Goal: Find specific page/section: Find specific page/section

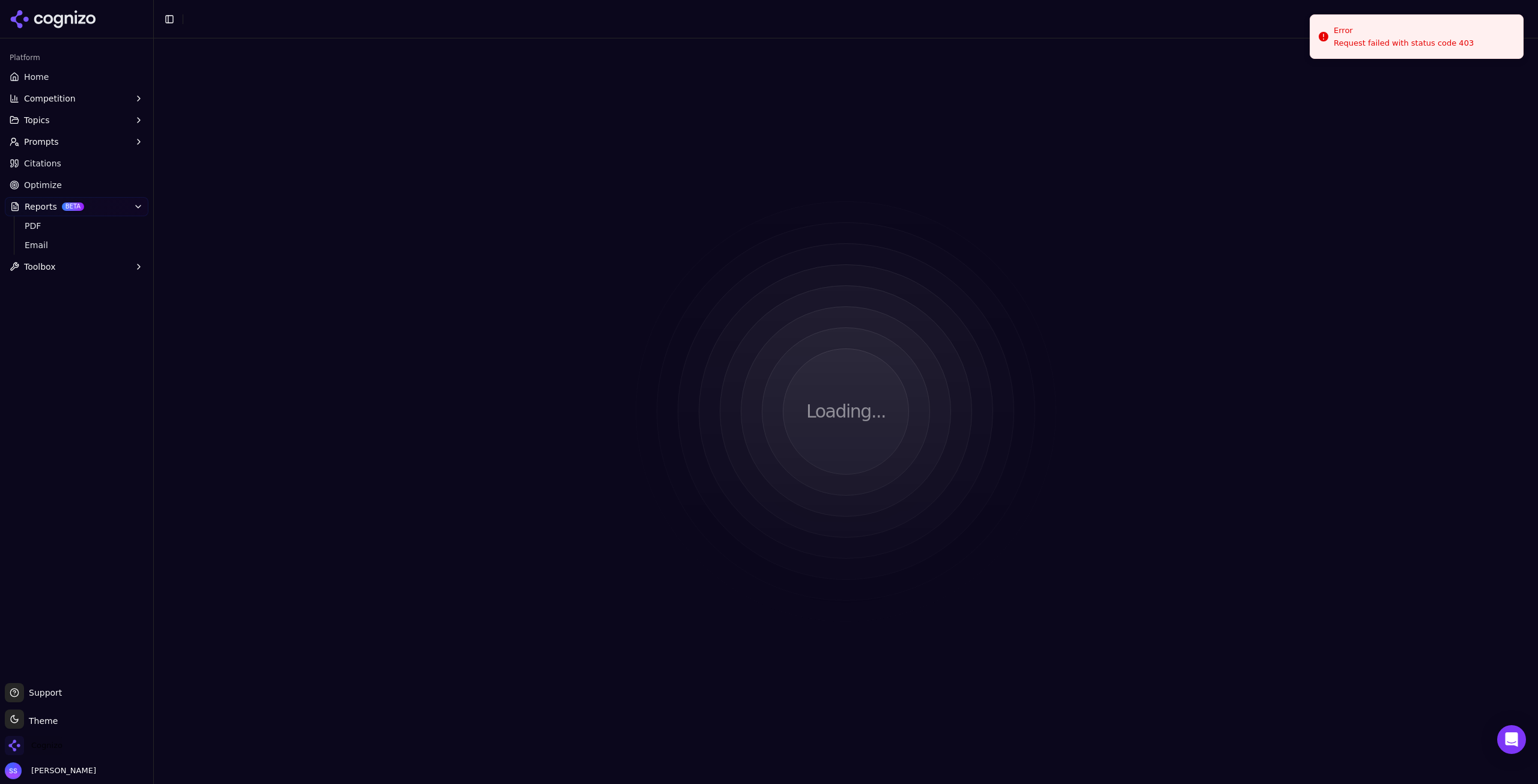
click at [57, 743] on span "Cognizo" at bounding box center [46, 745] width 31 height 11
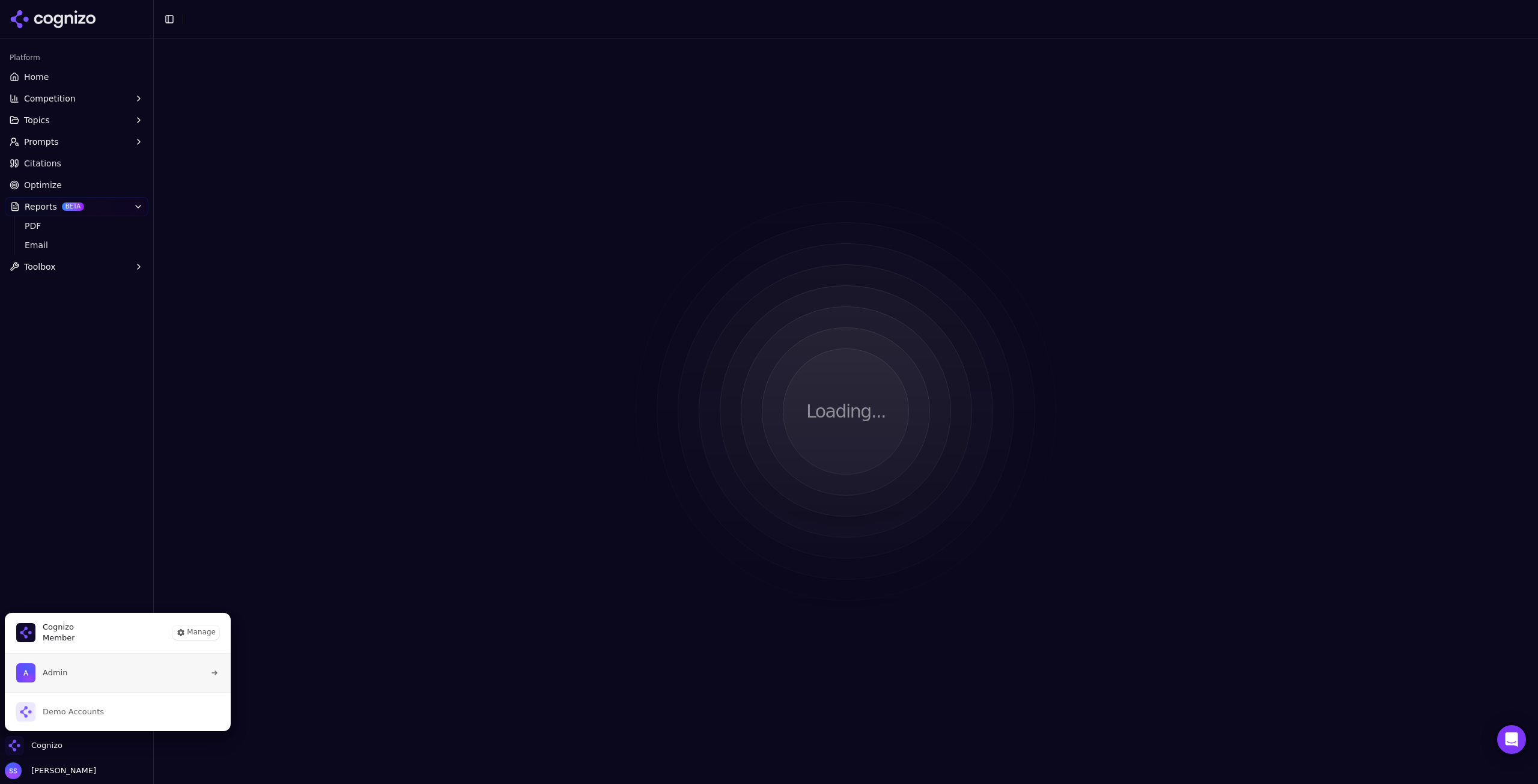
click at [89, 672] on button "Admin" at bounding box center [118, 673] width 227 height 39
